Goal: Task Accomplishment & Management: Manage account settings

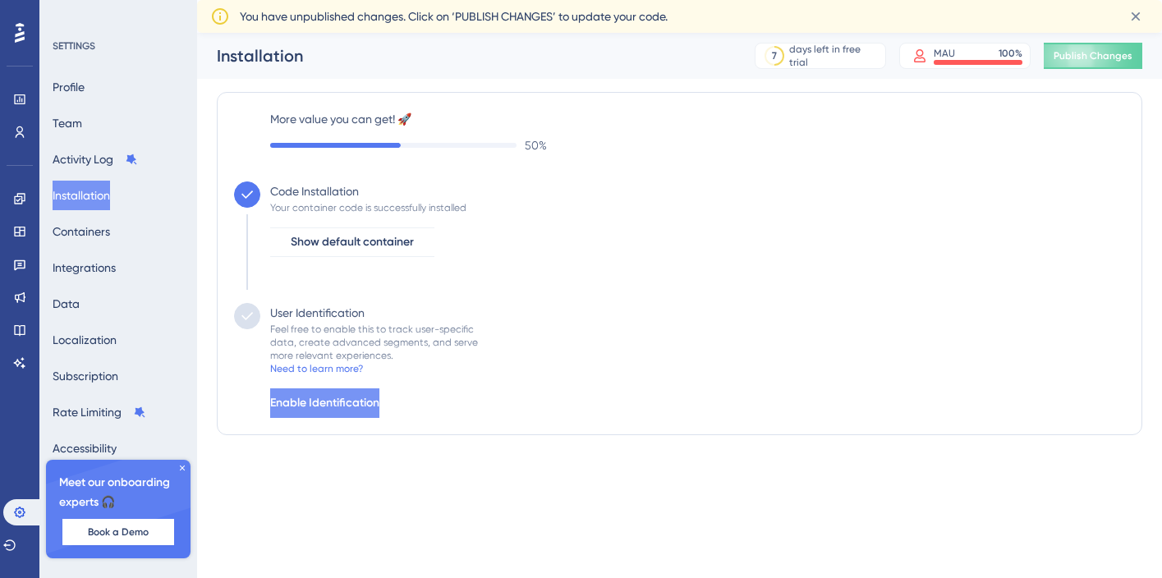
click at [358, 404] on span "Enable Identification" at bounding box center [324, 403] width 109 height 20
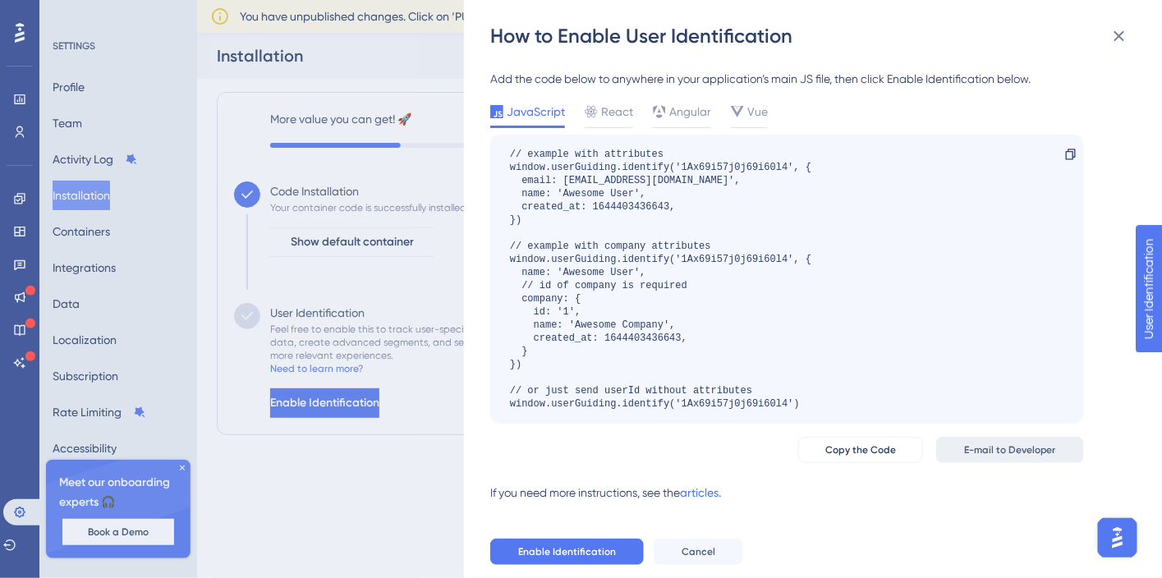
click at [1047, 447] on span "E-mail to Developer" at bounding box center [1010, 450] width 92 height 13
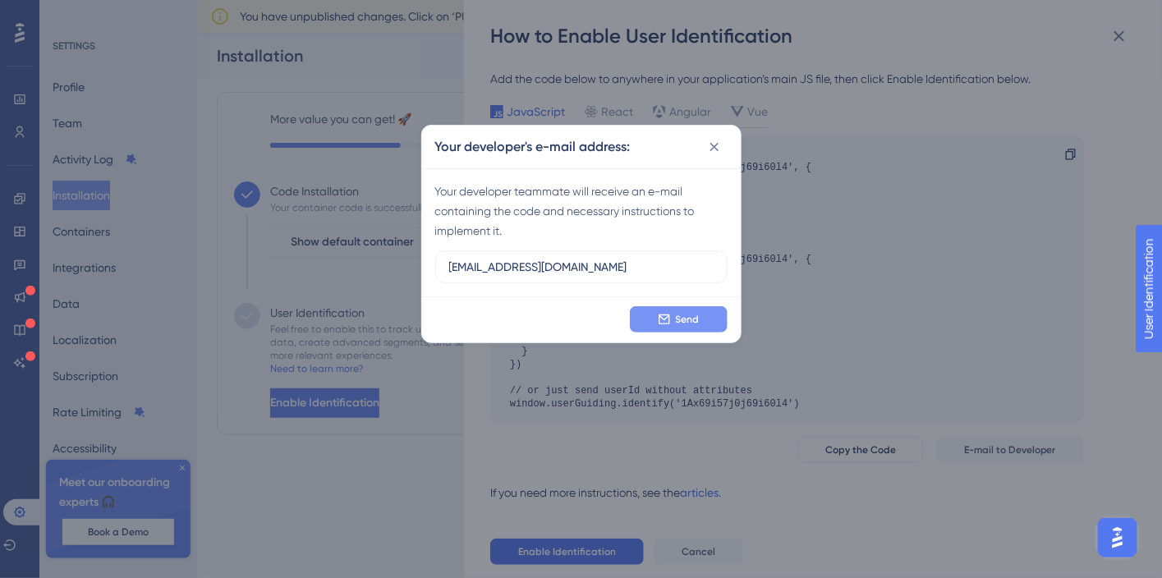
type input "[EMAIL_ADDRESS][DOMAIN_NAME]"
click at [691, 320] on span "Send" at bounding box center [688, 319] width 24 height 13
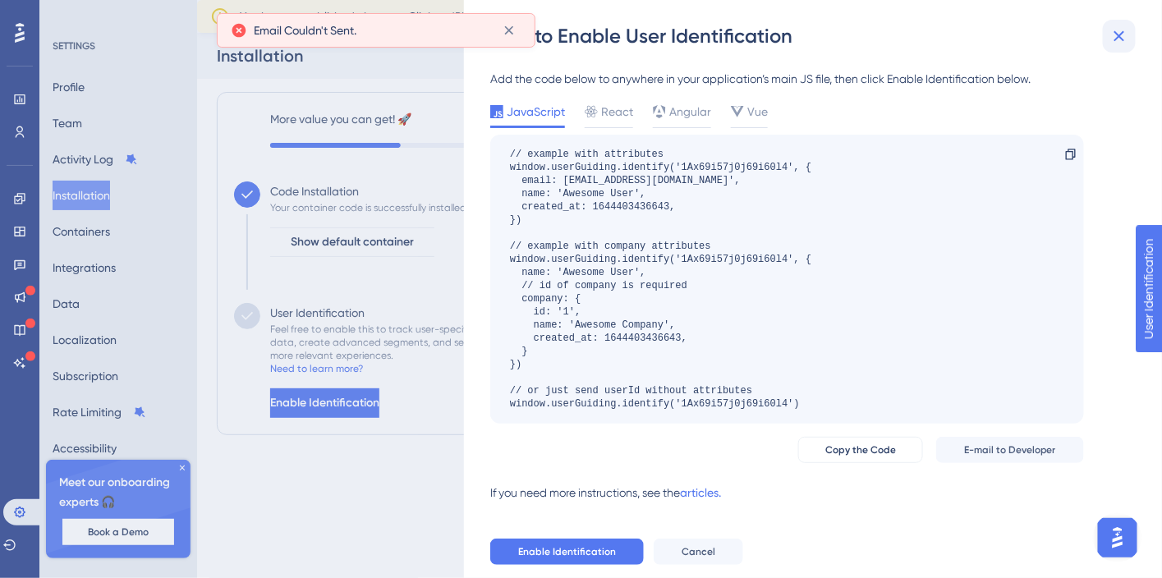
click at [1116, 40] on icon at bounding box center [1120, 36] width 11 height 11
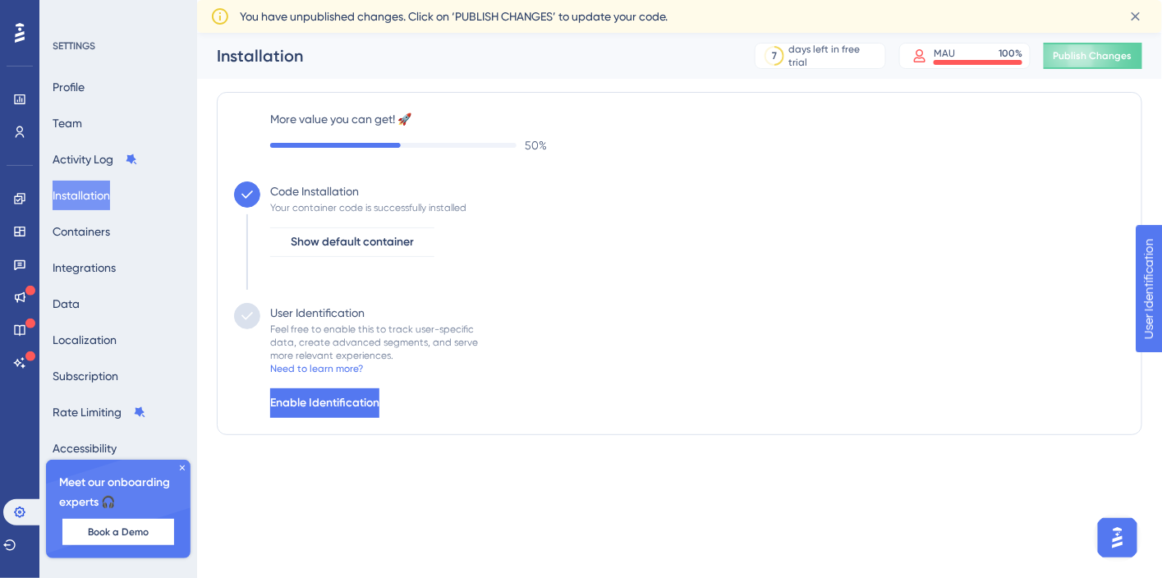
click at [86, 193] on button "Installation" at bounding box center [82, 196] width 58 height 30
click at [100, 142] on div "Profile Team Activity Log Installation Containers Integrations Data Localizatio…" at bounding box center [119, 267] width 133 height 391
click at [99, 157] on button "Activity Log" at bounding box center [95, 160] width 85 height 30
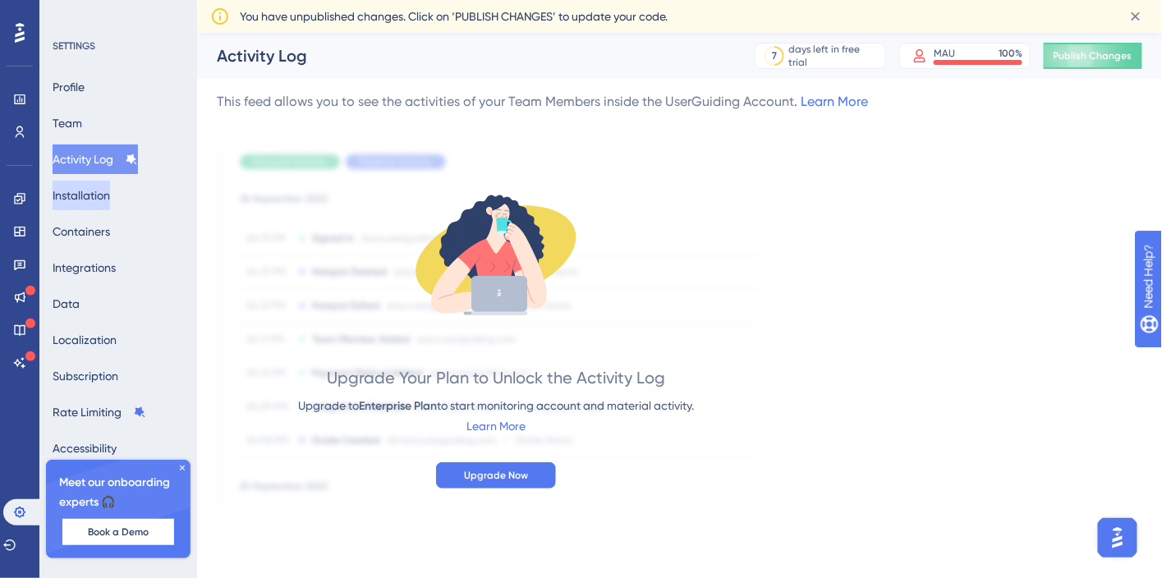
click at [106, 189] on button "Installation" at bounding box center [82, 196] width 58 height 30
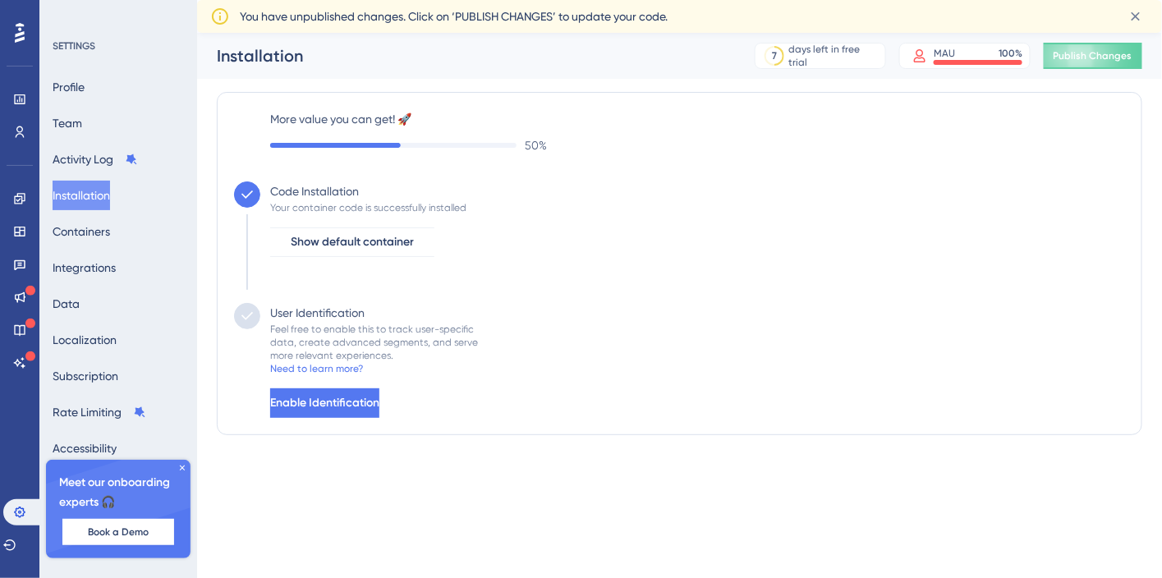
click at [21, 43] on icon at bounding box center [20, 32] width 10 height 21
click at [16, 38] on icon at bounding box center [20, 32] width 10 height 21
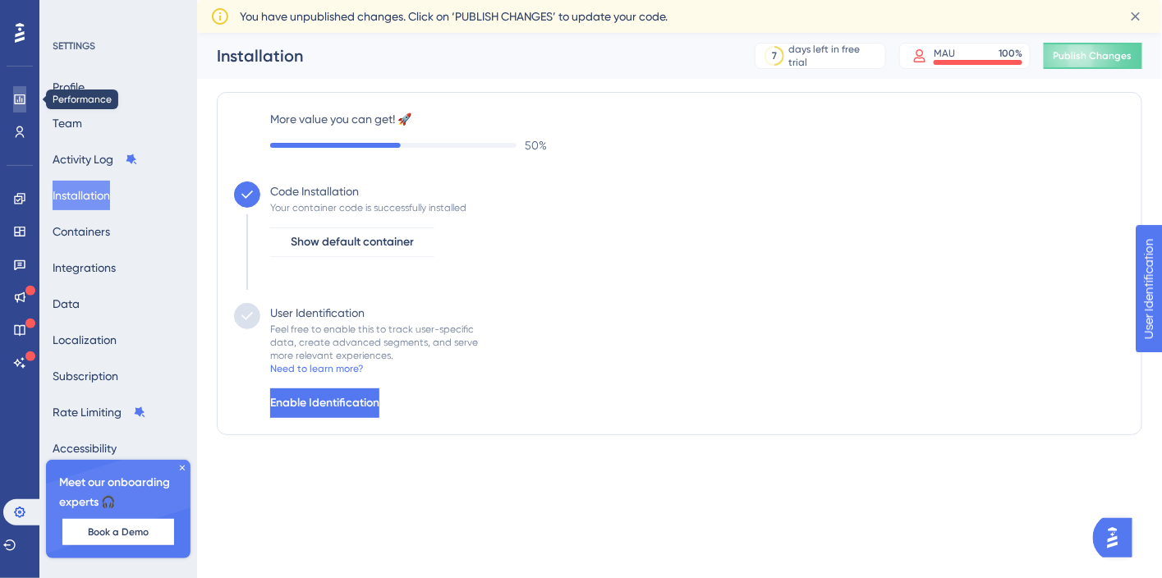
click at [16, 102] on icon at bounding box center [19, 99] width 13 height 13
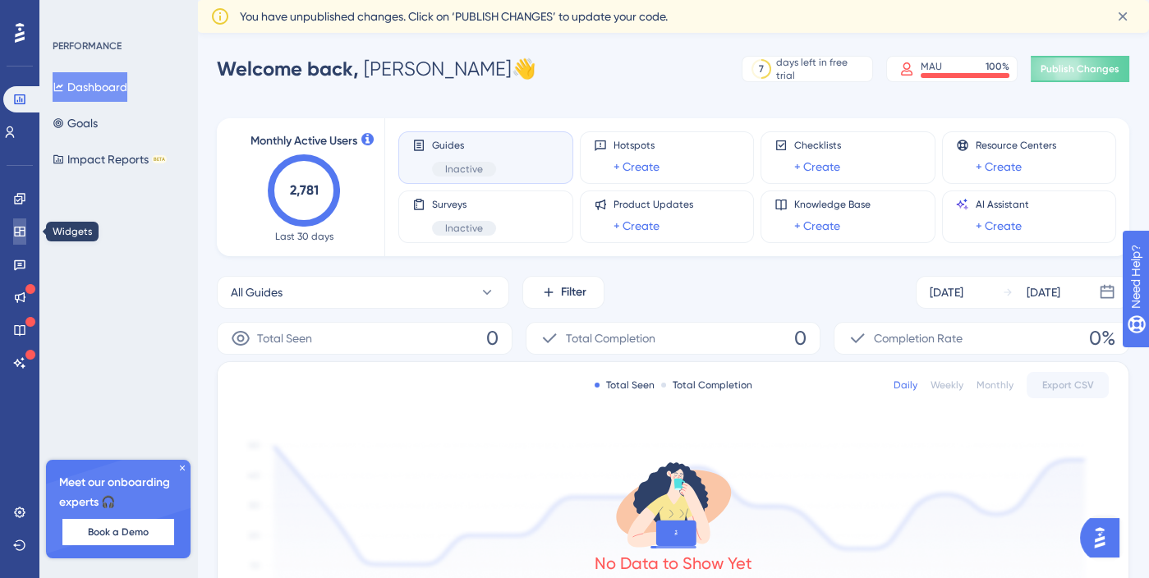
click at [19, 231] on icon at bounding box center [19, 232] width 11 height 10
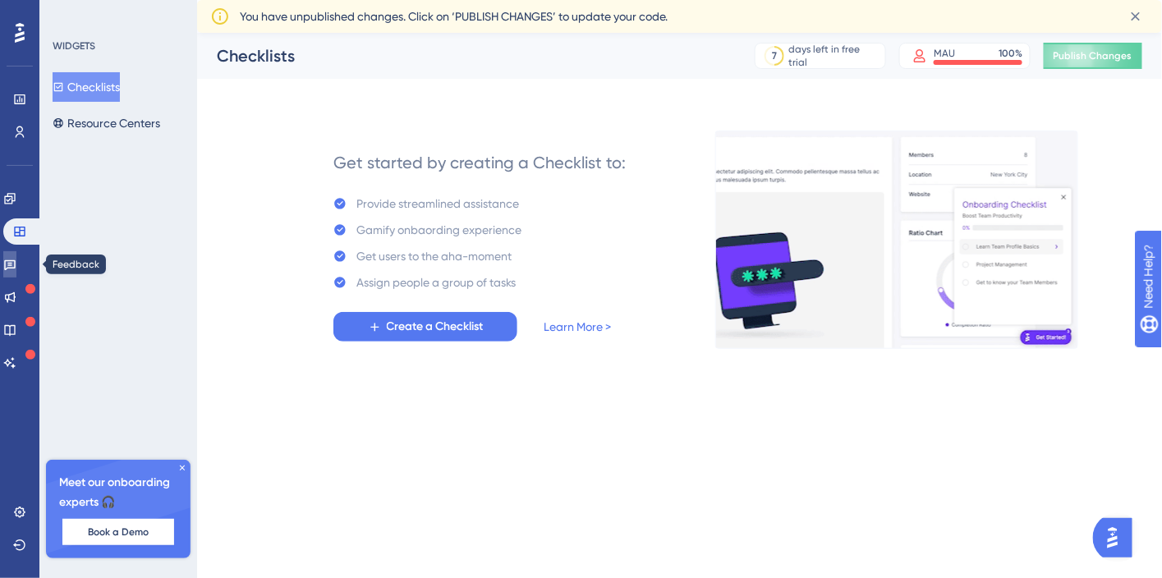
click at [16, 263] on icon at bounding box center [10, 265] width 12 height 11
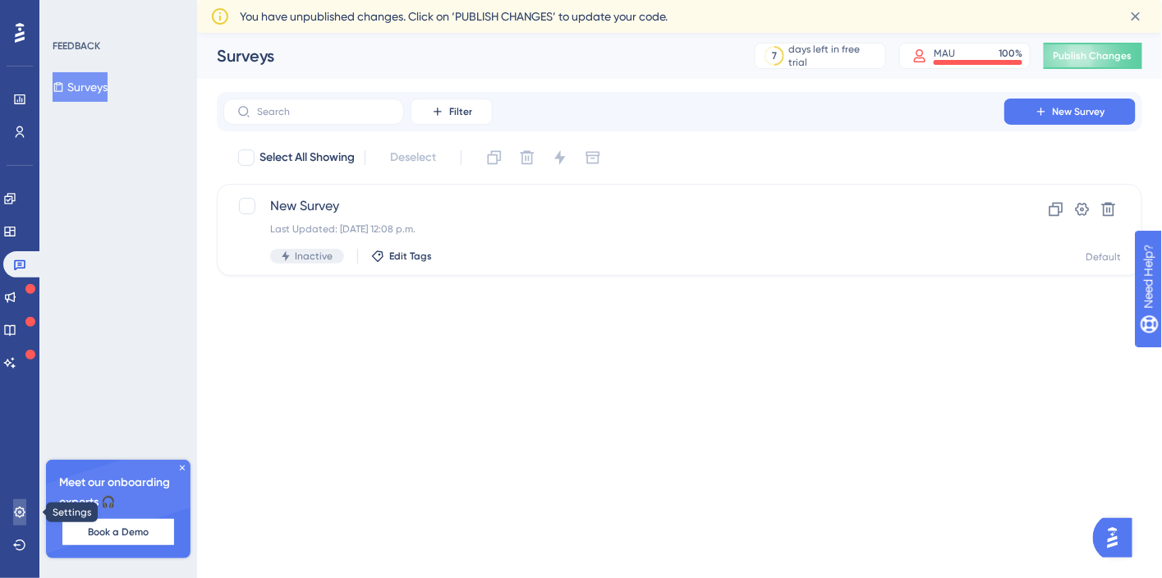
click at [15, 503] on link at bounding box center [19, 512] width 13 height 26
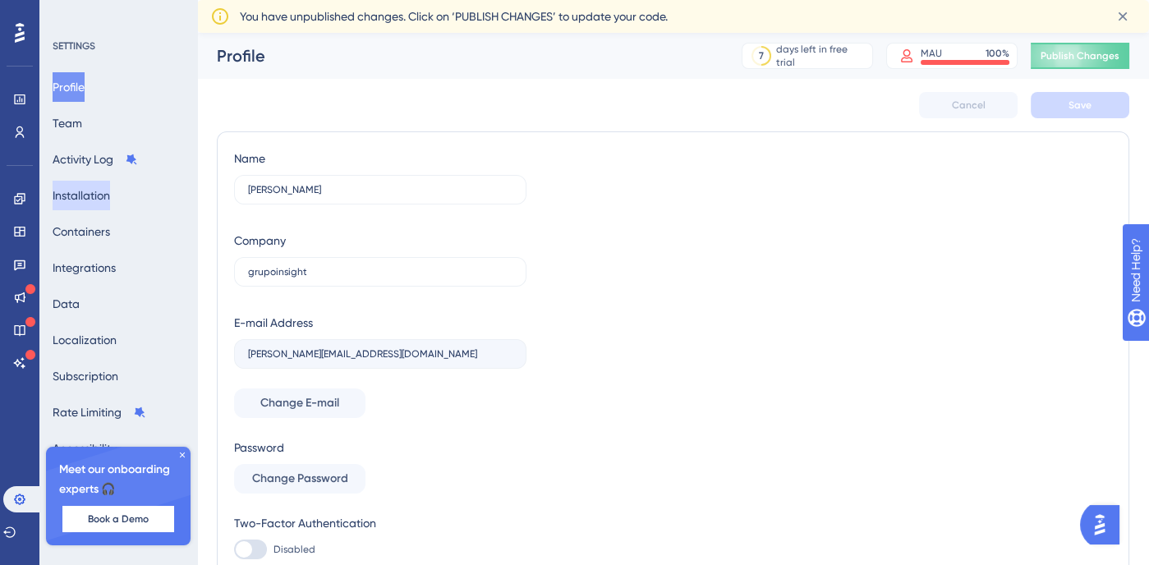
click at [110, 202] on button "Installation" at bounding box center [82, 196] width 58 height 30
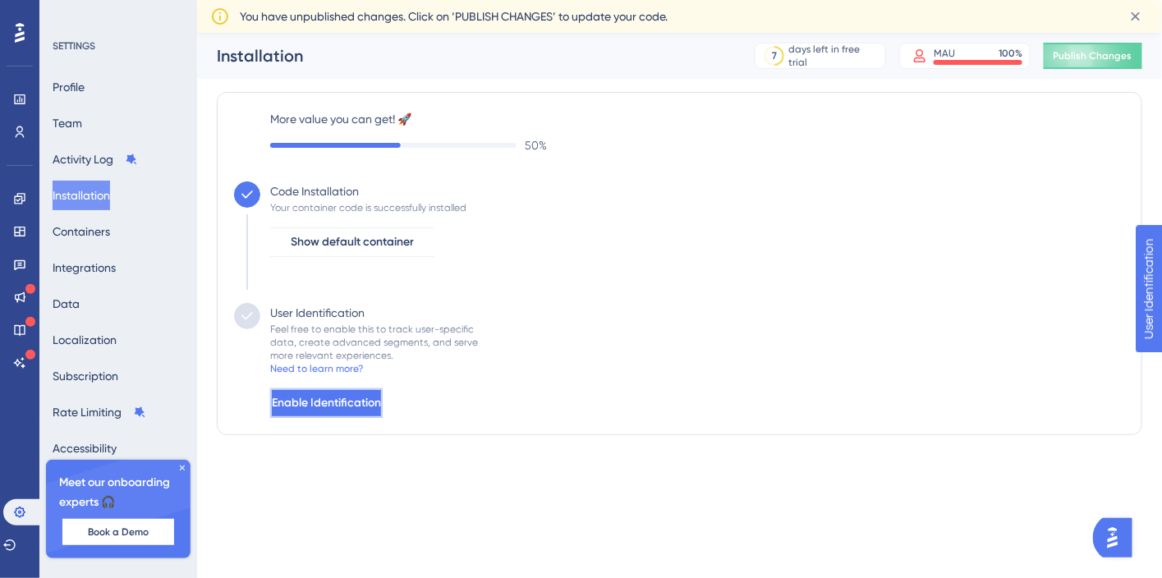
click at [353, 412] on button "Enable Identification" at bounding box center [326, 404] width 113 height 30
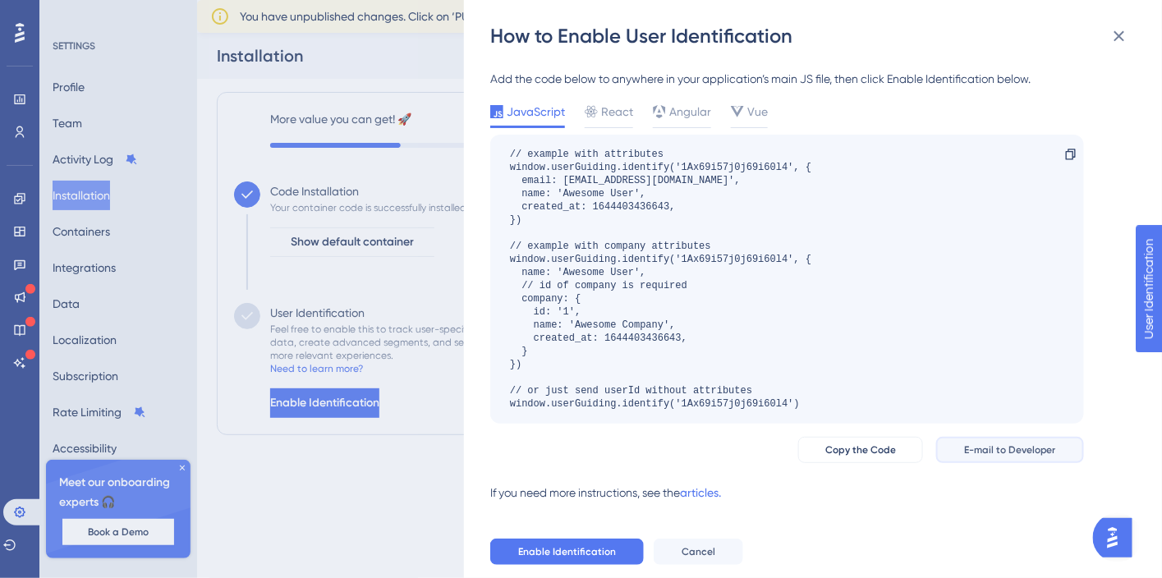
click at [1011, 447] on span "E-mail to Developer" at bounding box center [1010, 450] width 92 height 13
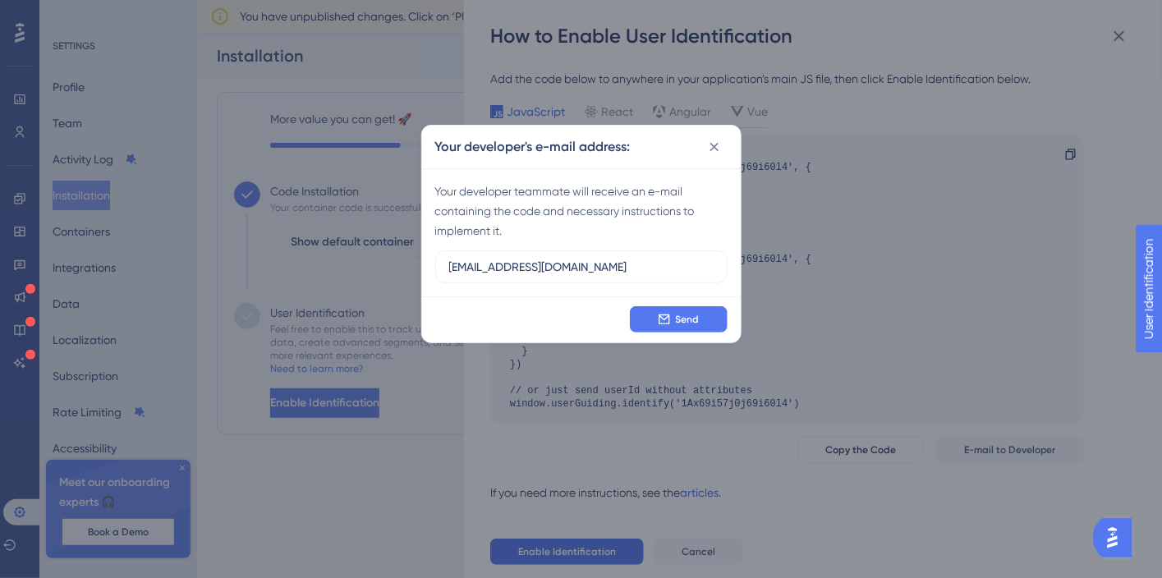
type input "[EMAIL_ADDRESS][DOMAIN_NAME]"
click at [518, 303] on div "Send" at bounding box center [581, 320] width 319 height 46
click at [672, 320] on button "Send" at bounding box center [679, 319] width 98 height 26
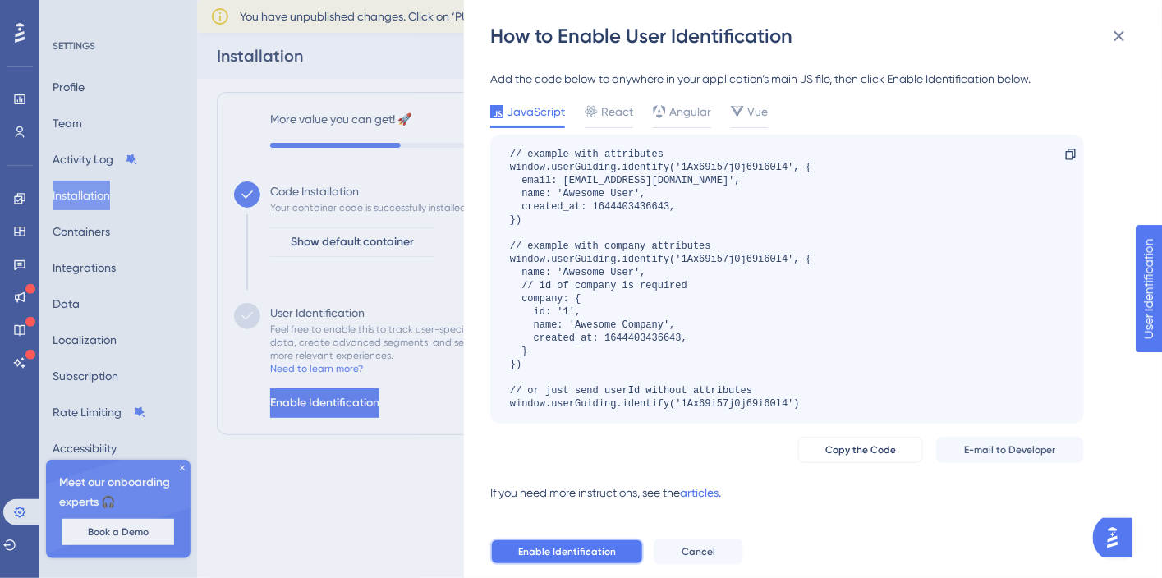
click at [613, 554] on button "Enable Identification" at bounding box center [567, 552] width 154 height 26
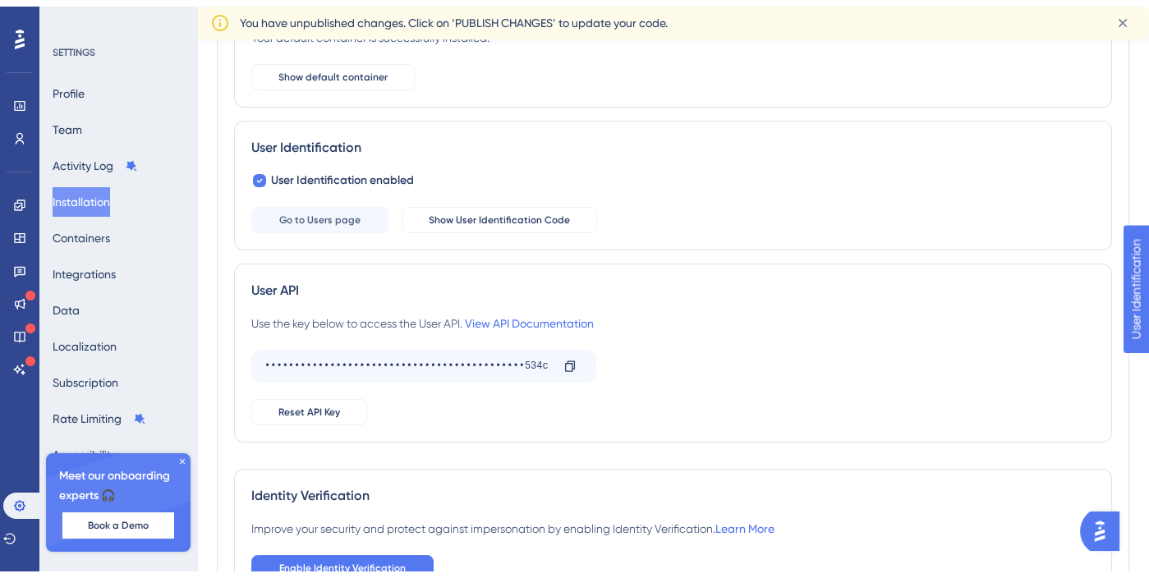
scroll to position [283, 0]
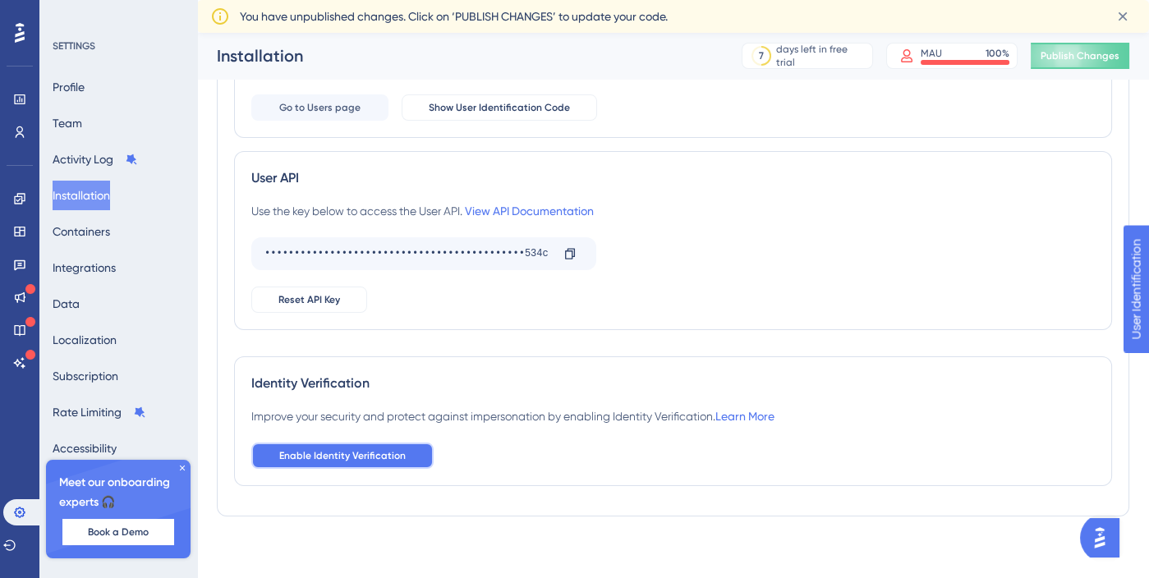
click at [357, 461] on button "Enable Identity Verification" at bounding box center [342, 456] width 182 height 26
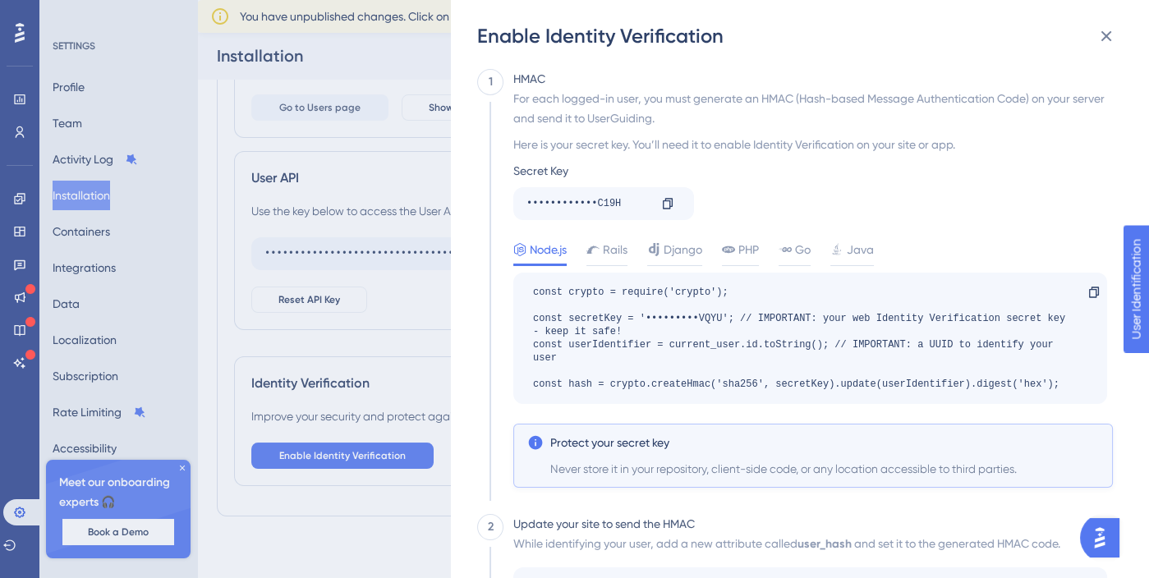
scroll to position [279, 0]
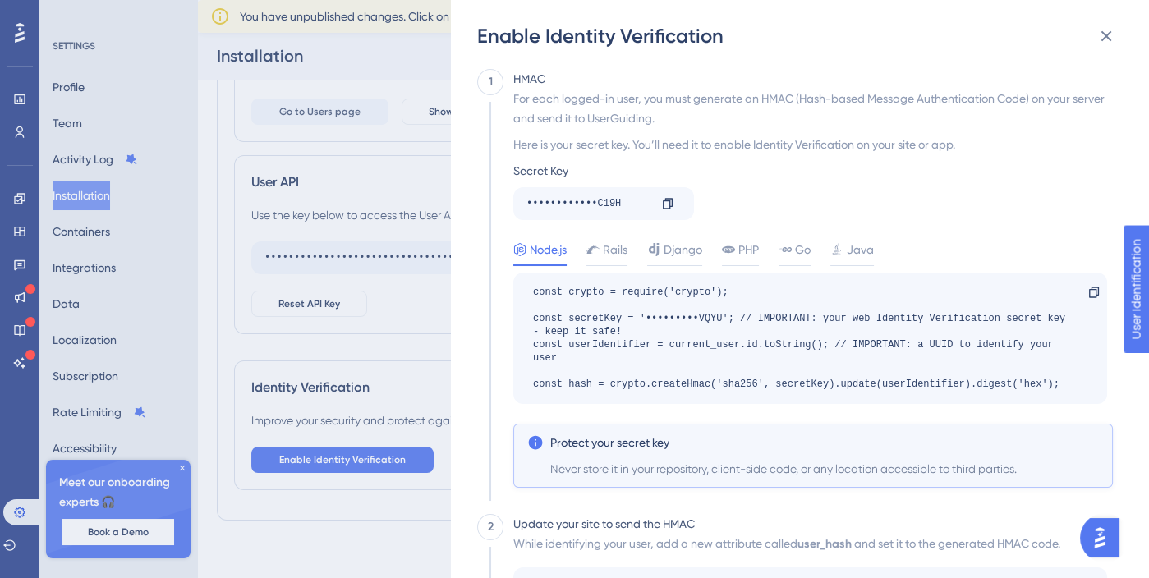
click at [367, 299] on div "Enable Identity Verification 1 HMAC For each logged-in user, you must generate …" at bounding box center [574, 289] width 1149 height 578
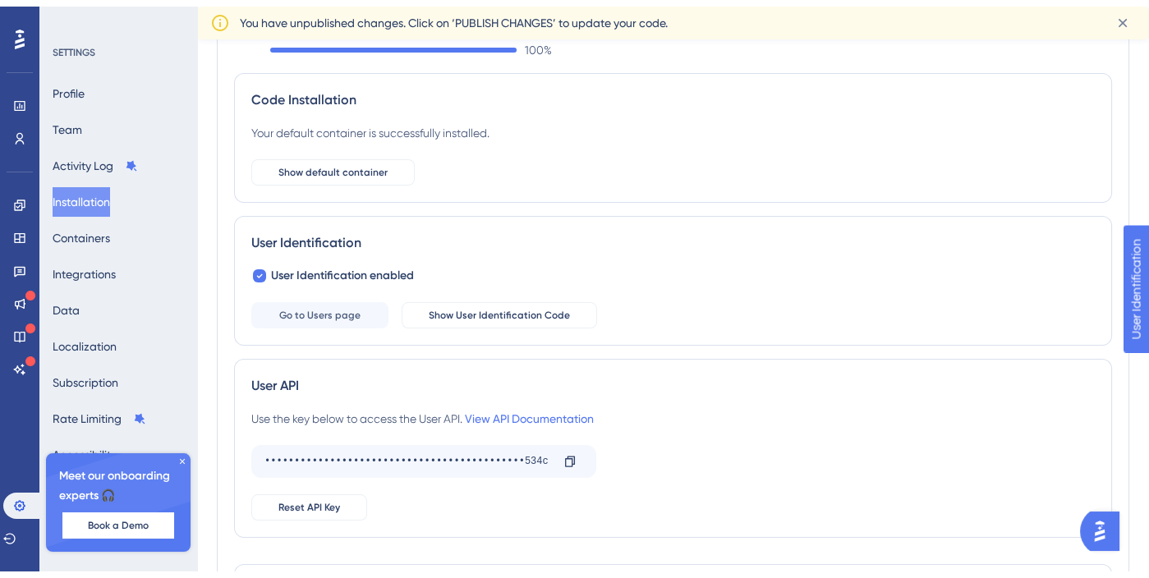
scroll to position [283, 0]
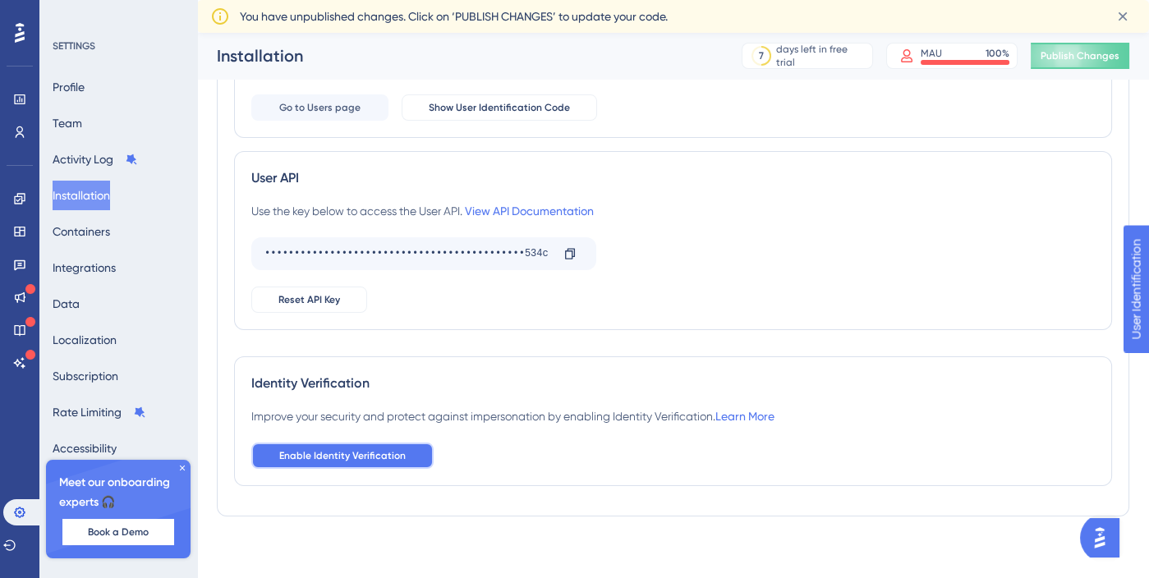
click at [363, 449] on span "Enable Identity Verification" at bounding box center [342, 455] width 127 height 13
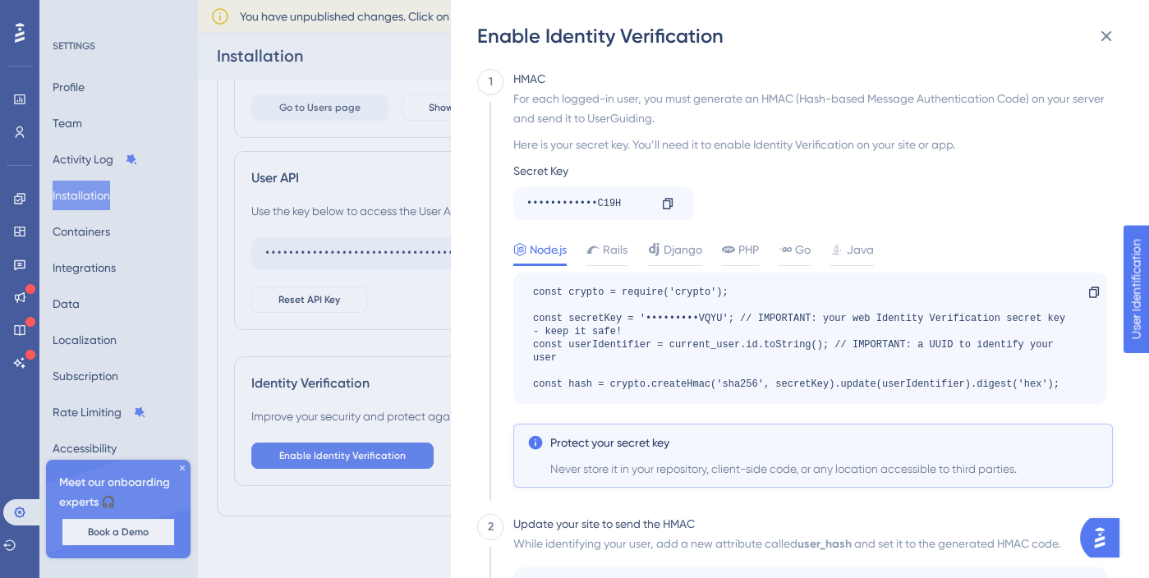
scroll to position [233, 0]
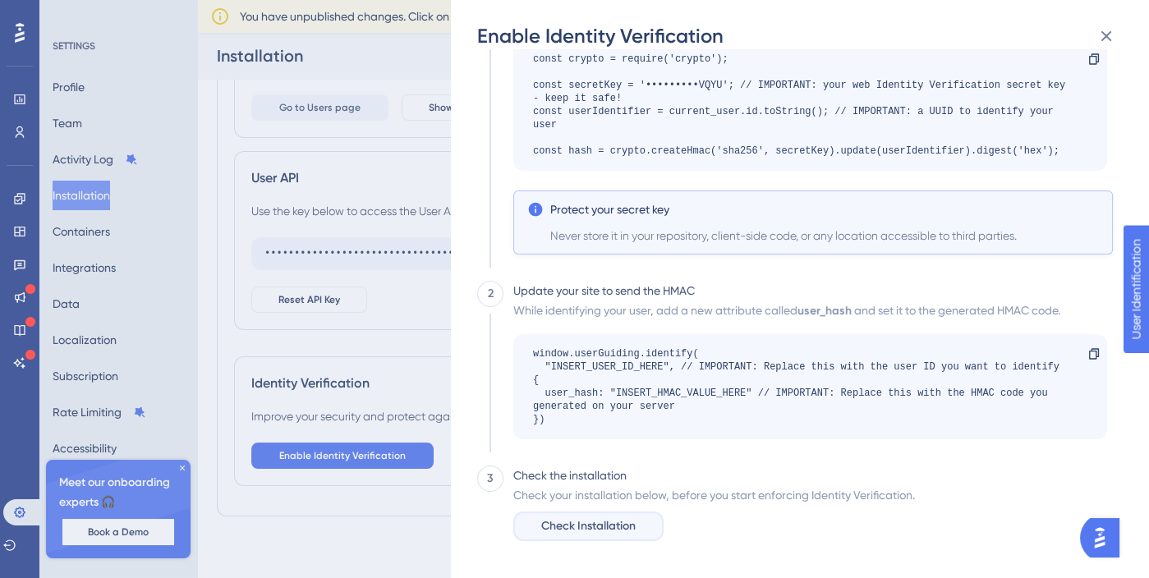
click at [594, 531] on span "Check Installation" at bounding box center [588, 527] width 94 height 20
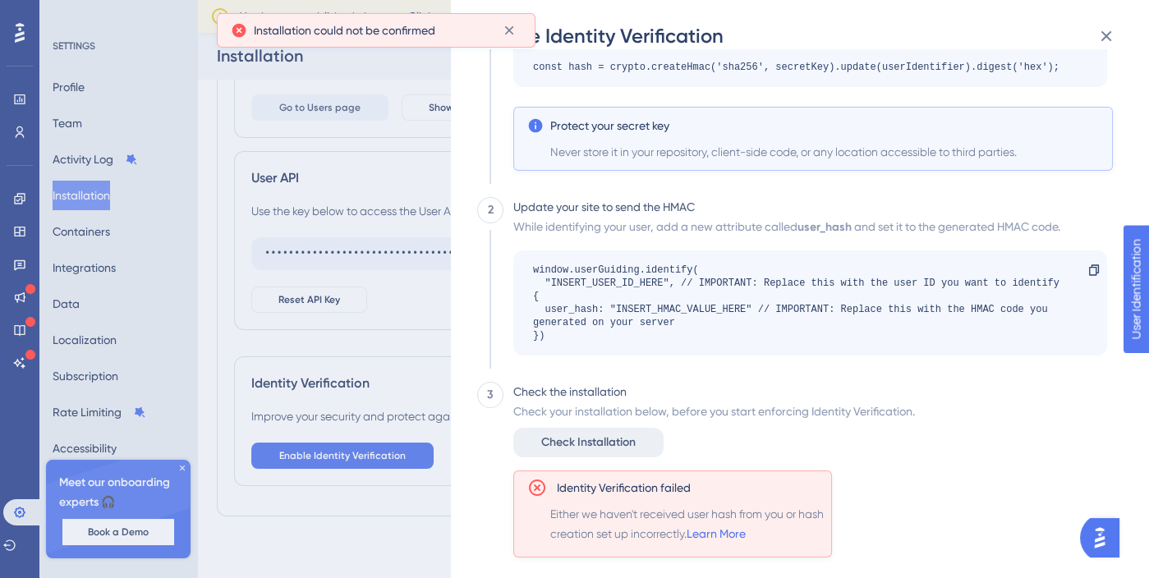
scroll to position [333, 0]
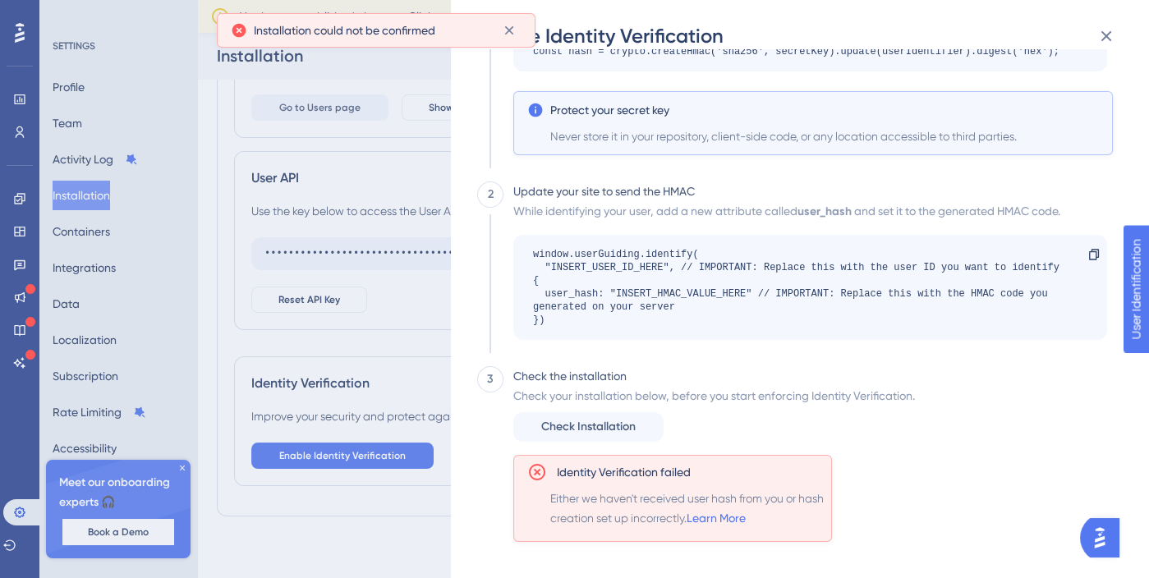
click at [774, 417] on div "Check your installation below, before you start enforcing Identity Verification…" at bounding box center [714, 414] width 402 height 56
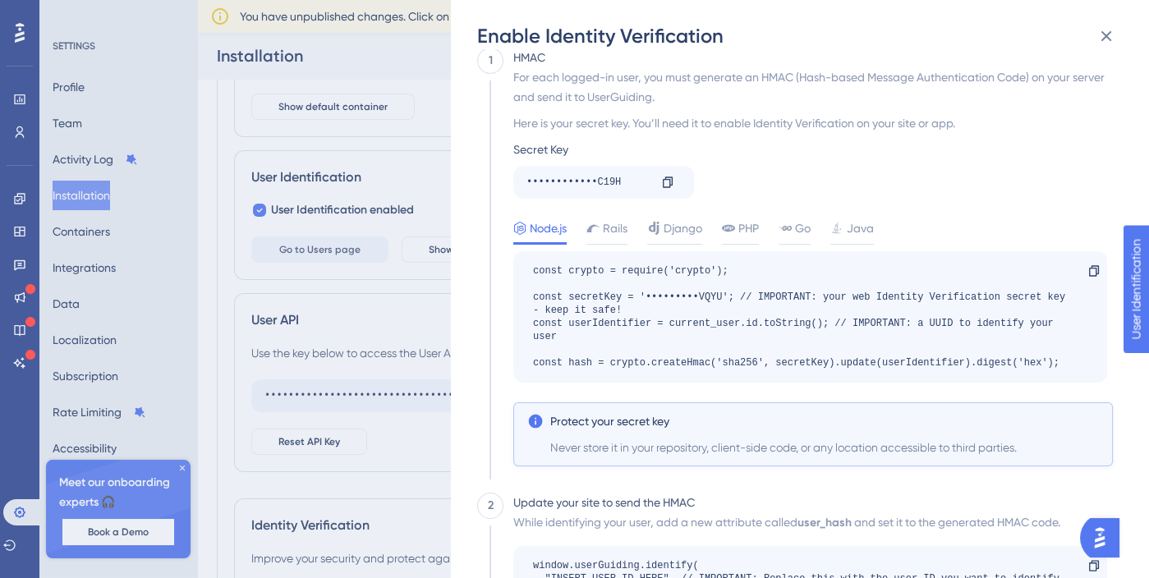
scroll to position [94, 0]
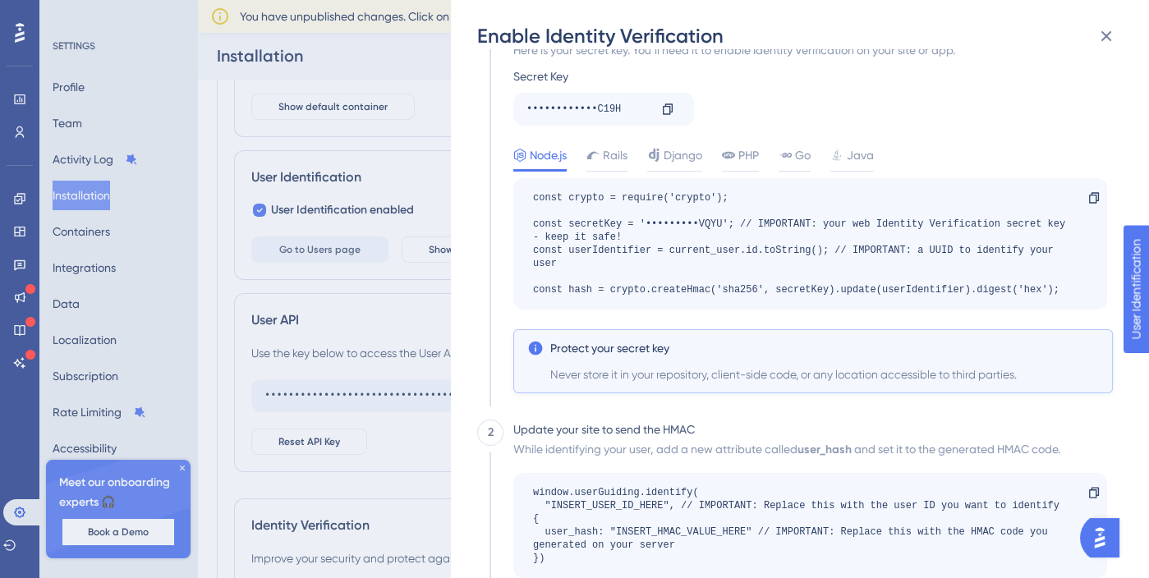
click at [642, 353] on span "Protect your secret key" at bounding box center [609, 348] width 119 height 20
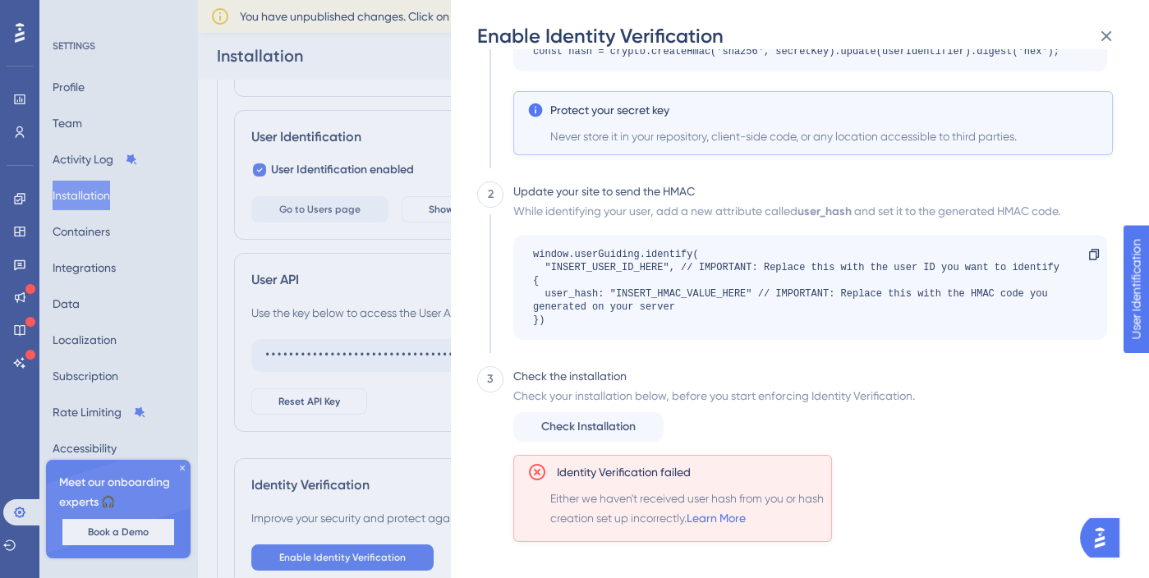
scroll to position [283, 0]
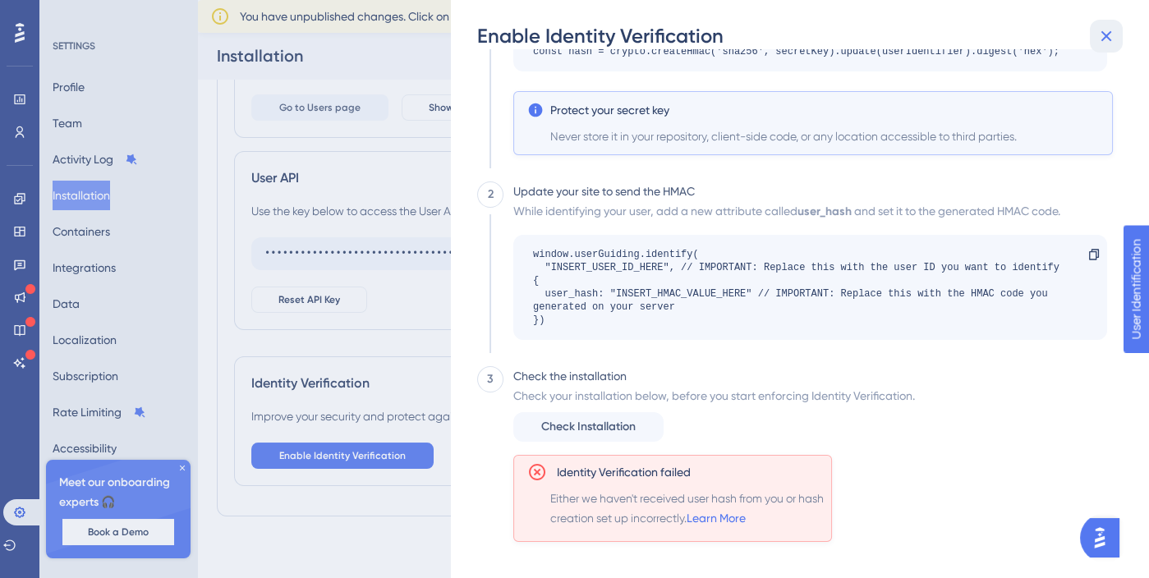
click at [1113, 27] on icon at bounding box center [1107, 36] width 20 height 20
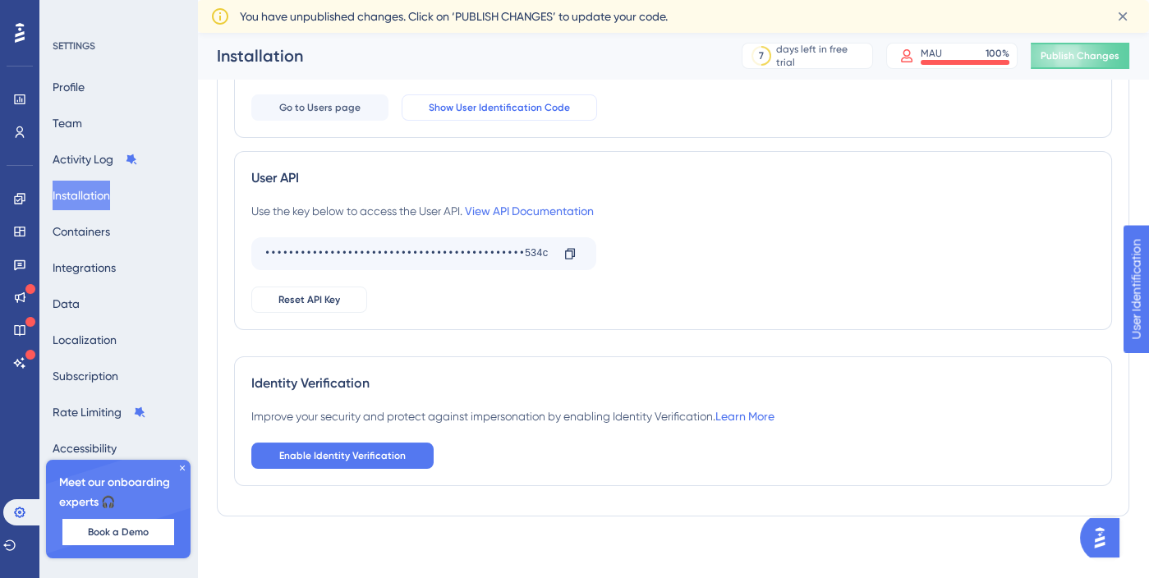
click at [513, 101] on span "Show User Identification Code" at bounding box center [499, 107] width 141 height 13
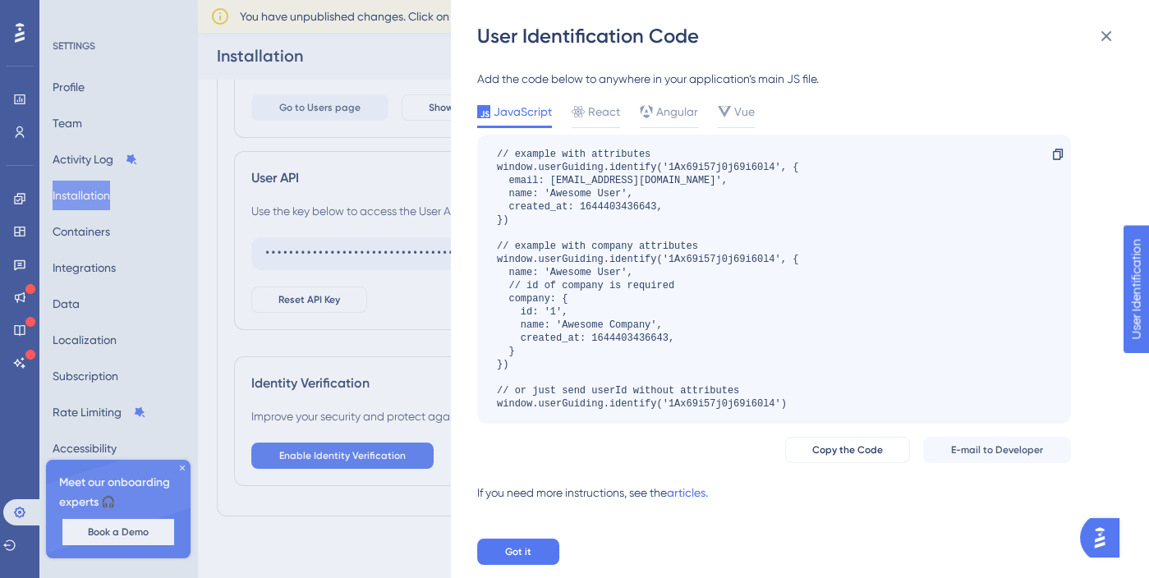
click at [269, 164] on div "User Identification Code Add the code below to anywhere in your application’s m…" at bounding box center [574, 289] width 1149 height 578
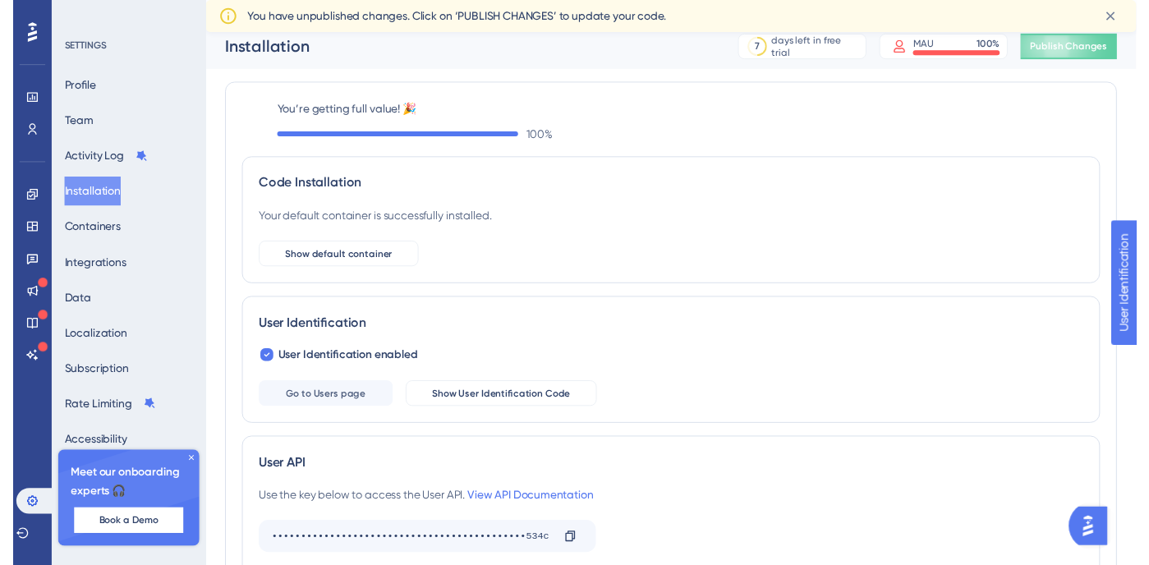
scroll to position [0, 0]
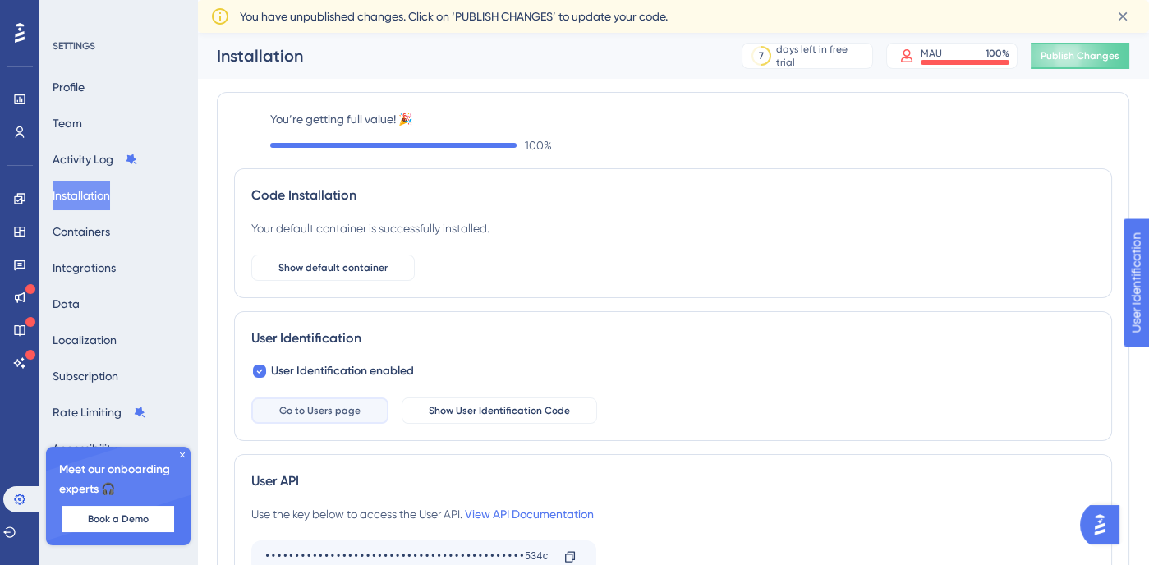
click at [358, 408] on button "Go to Users page" at bounding box center [319, 411] width 137 height 26
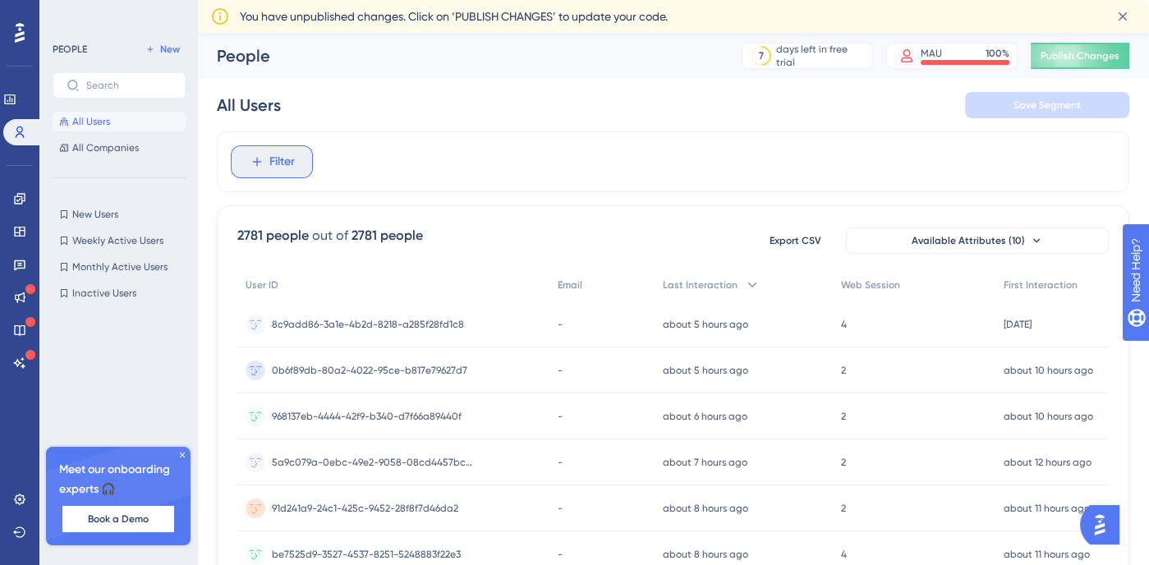
drag, startPoint x: 255, startPoint y: 154, endPoint x: 259, endPoint y: 110, distance: 44.5
click at [256, 154] on icon at bounding box center [257, 161] width 15 height 15
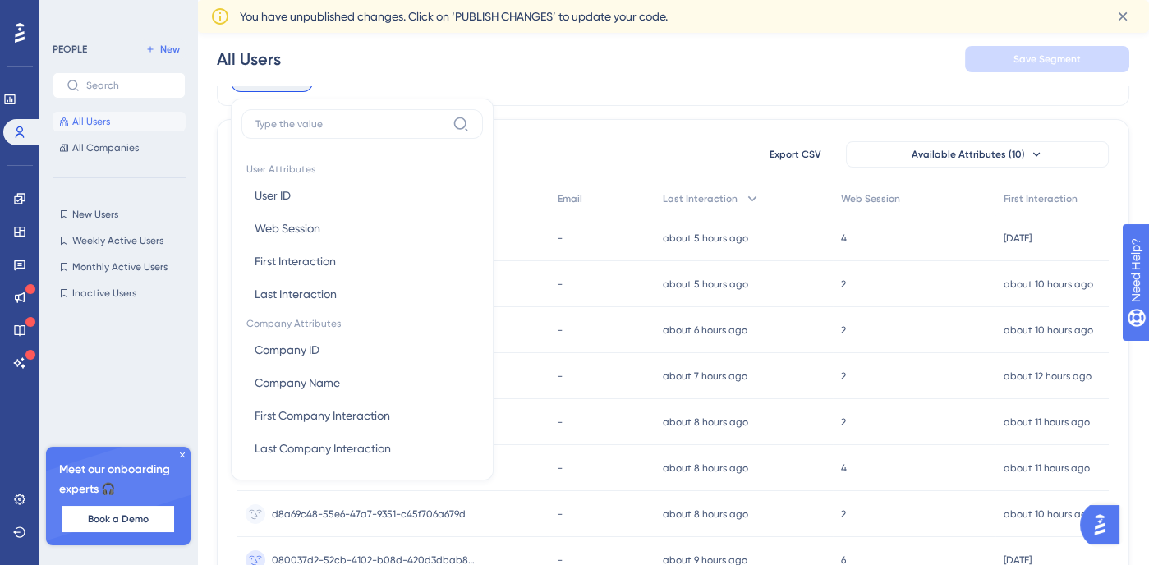
scroll to position [742, 0]
click at [344, 350] on button "Company ID Company ID" at bounding box center [363, 347] width 242 height 33
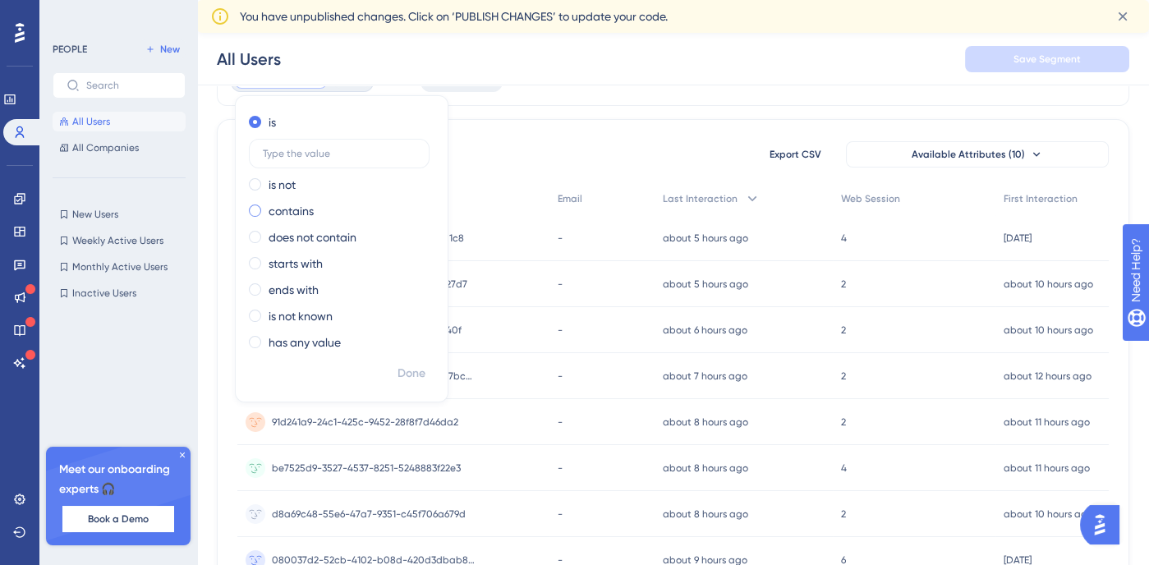
click at [311, 211] on label "contains" at bounding box center [291, 211] width 45 height 20
click at [278, 126] on div "is" at bounding box center [338, 123] width 179 height 20
click at [301, 152] on input "text" at bounding box center [339, 154] width 153 height 12
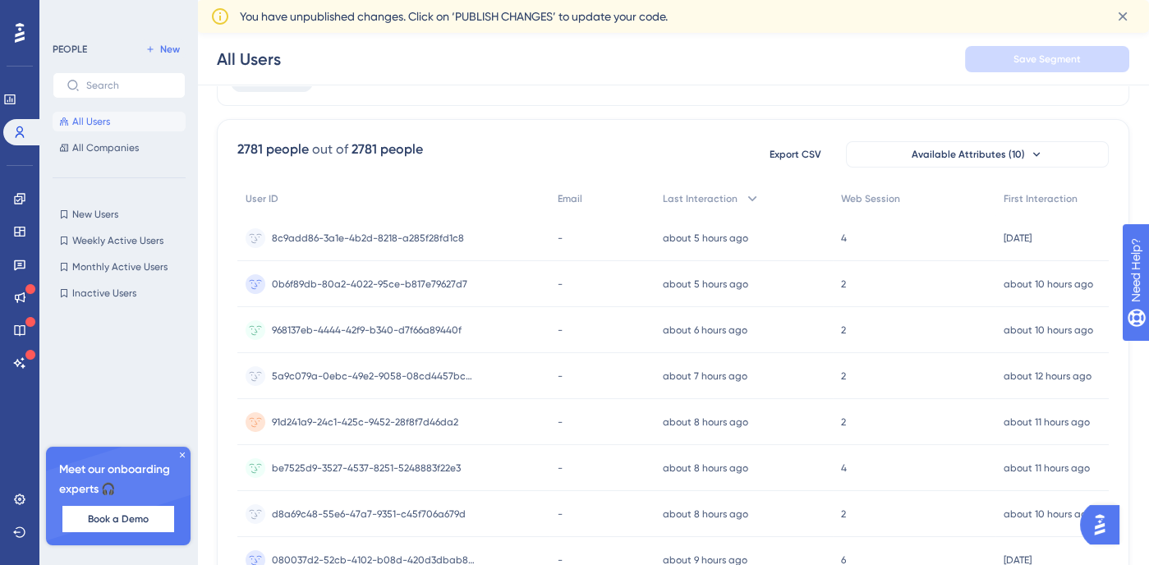
click at [512, 145] on div "2781 people out of 2781 people Export CSV Available Attributes (10)" at bounding box center [673, 155] width 872 height 30
